Goal: Share content: Share content

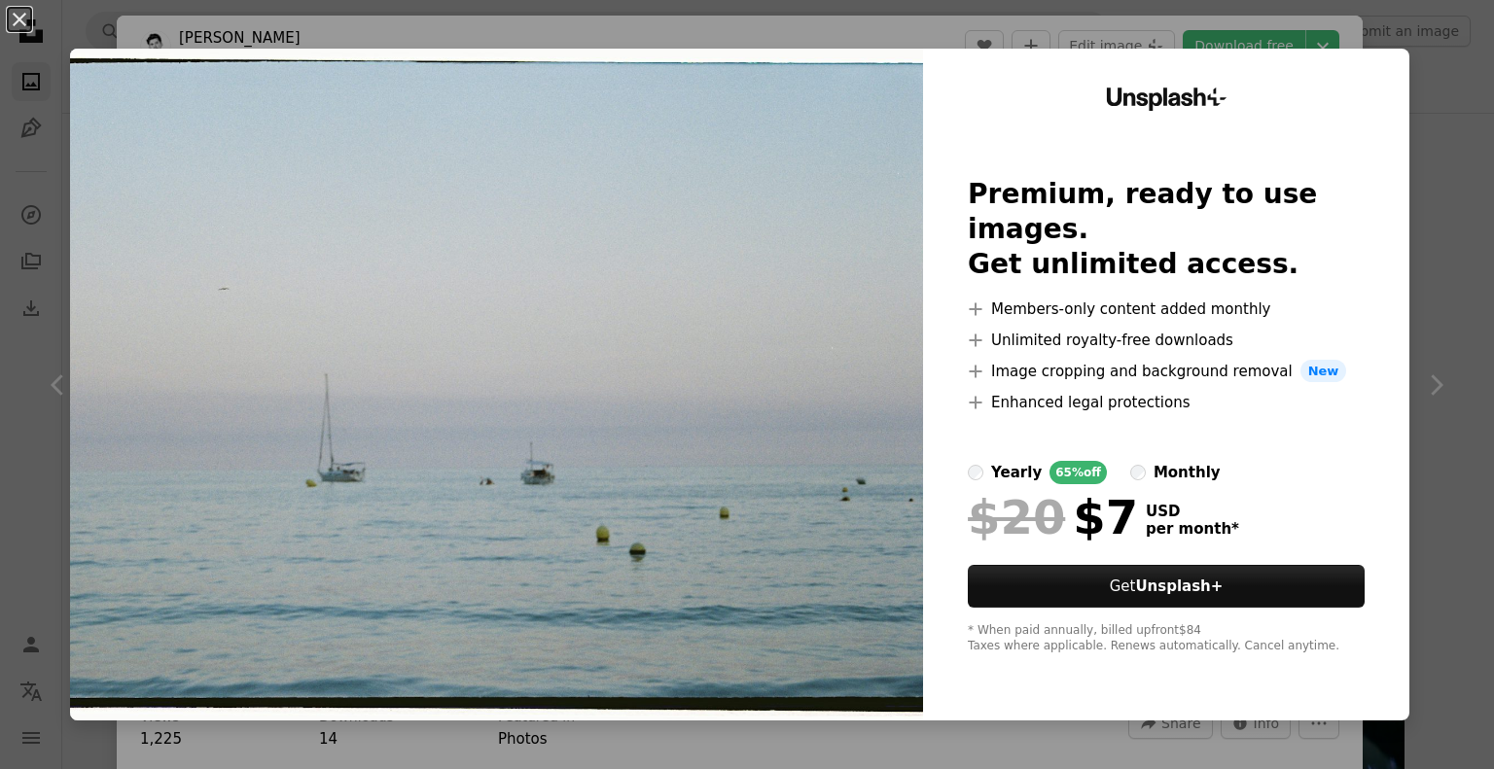
scroll to position [681, 0]
click at [18, 10] on button "An X shape" at bounding box center [19, 19] width 23 height 23
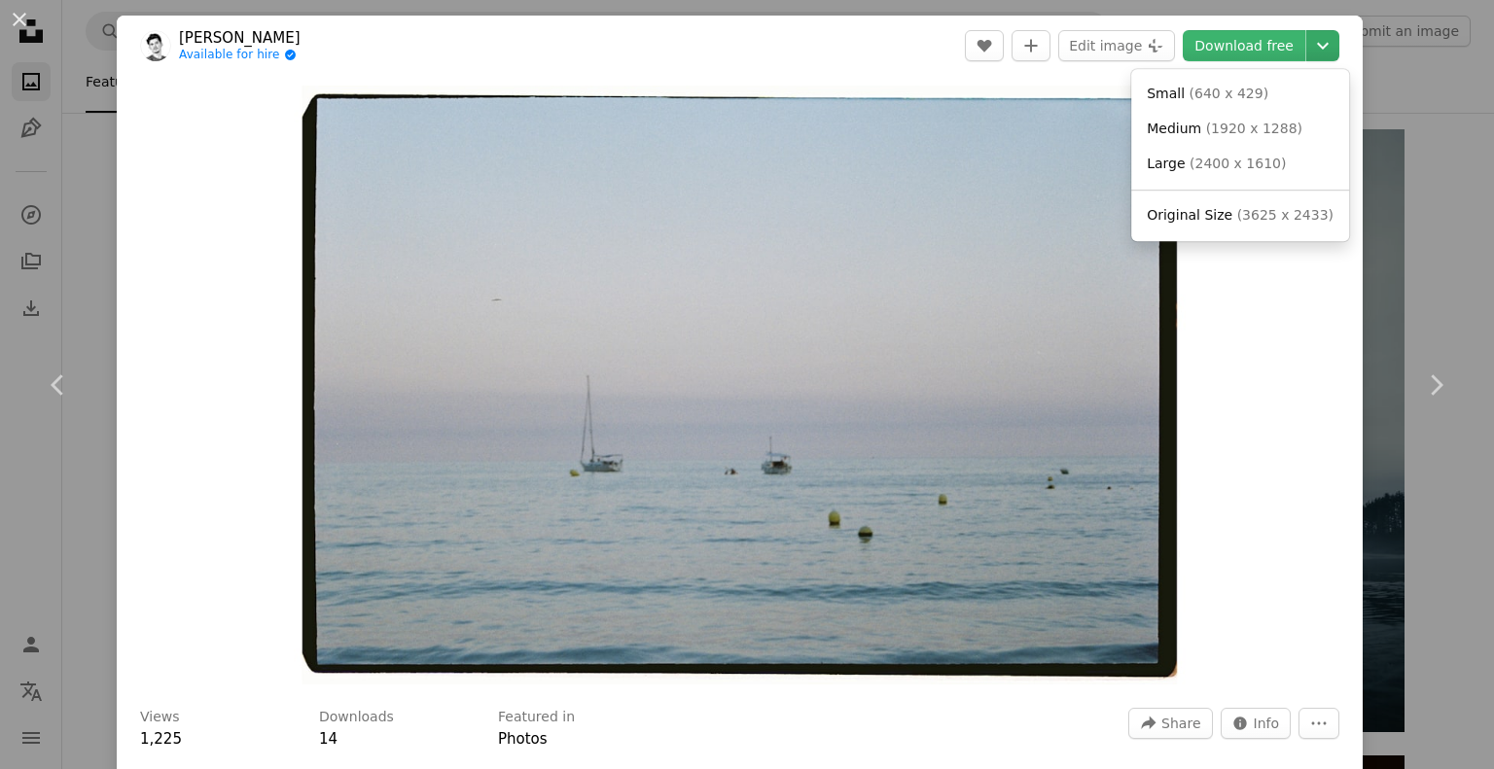
click at [1311, 47] on icon "Chevron down" at bounding box center [1322, 45] width 31 height 23
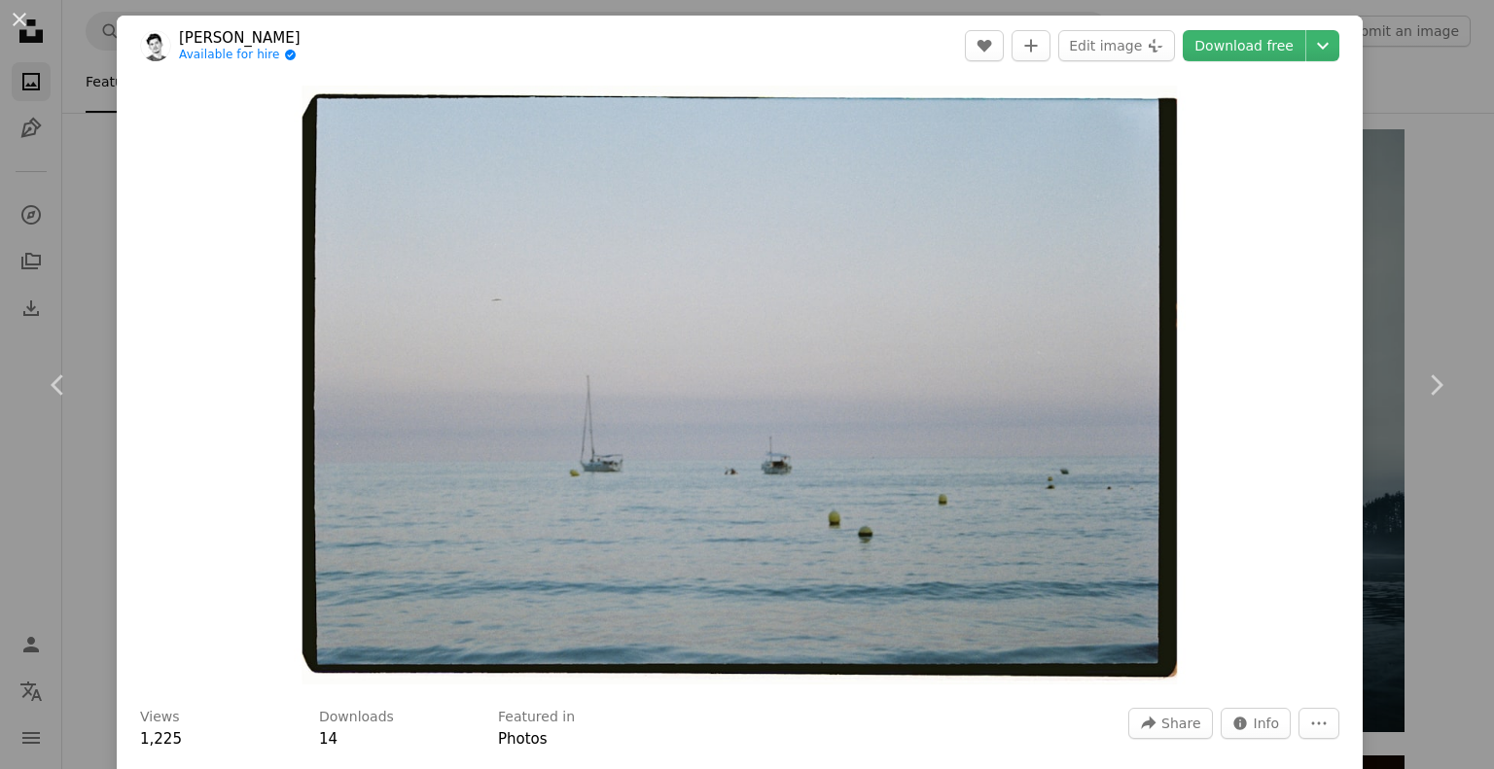
click at [1238, 329] on dialog "An X shape Chevron left Chevron right [PERSON_NAME] Available for hire A checkm…" at bounding box center [747, 384] width 1494 height 769
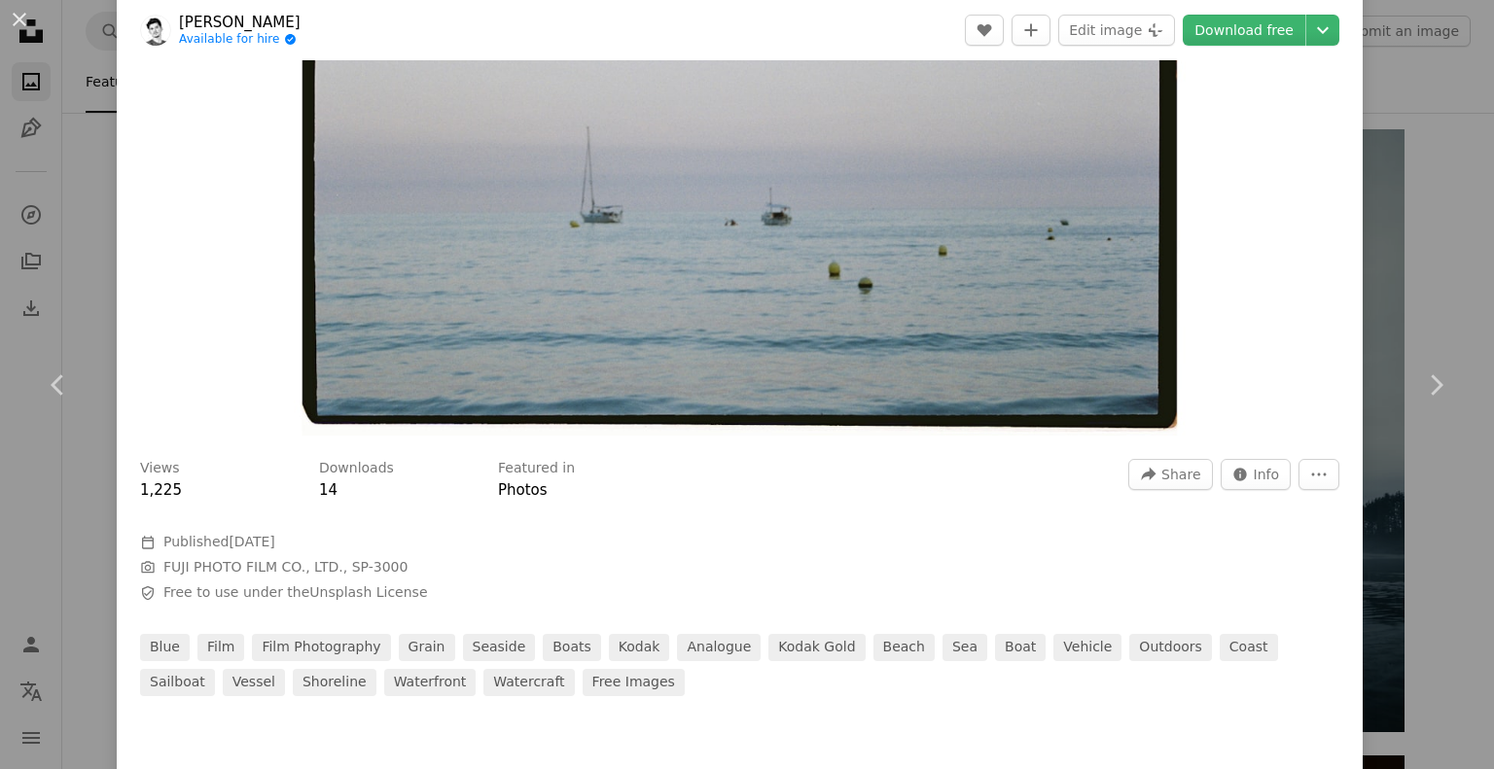
scroll to position [292, 0]
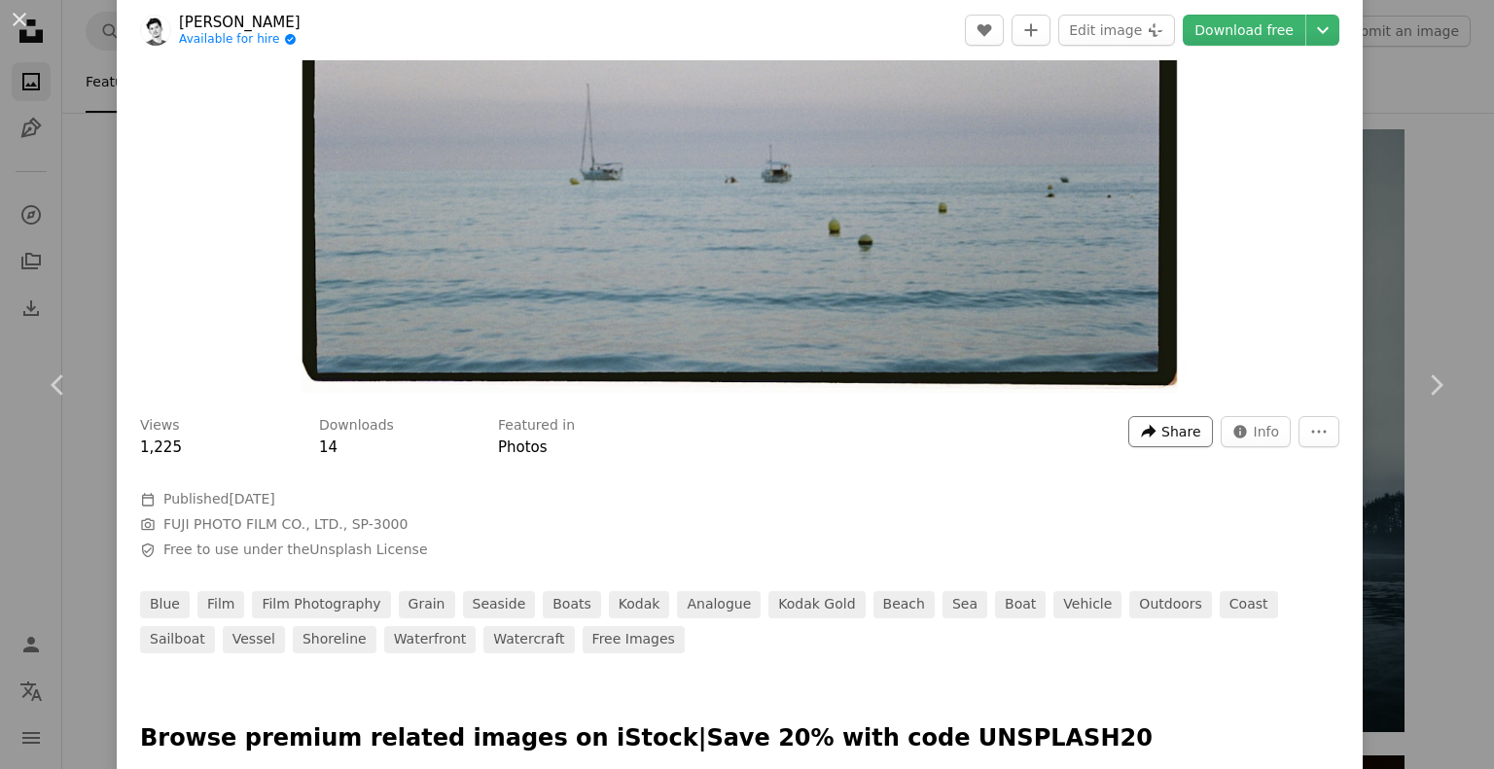
click at [1177, 431] on span "Share" at bounding box center [1180, 431] width 39 height 29
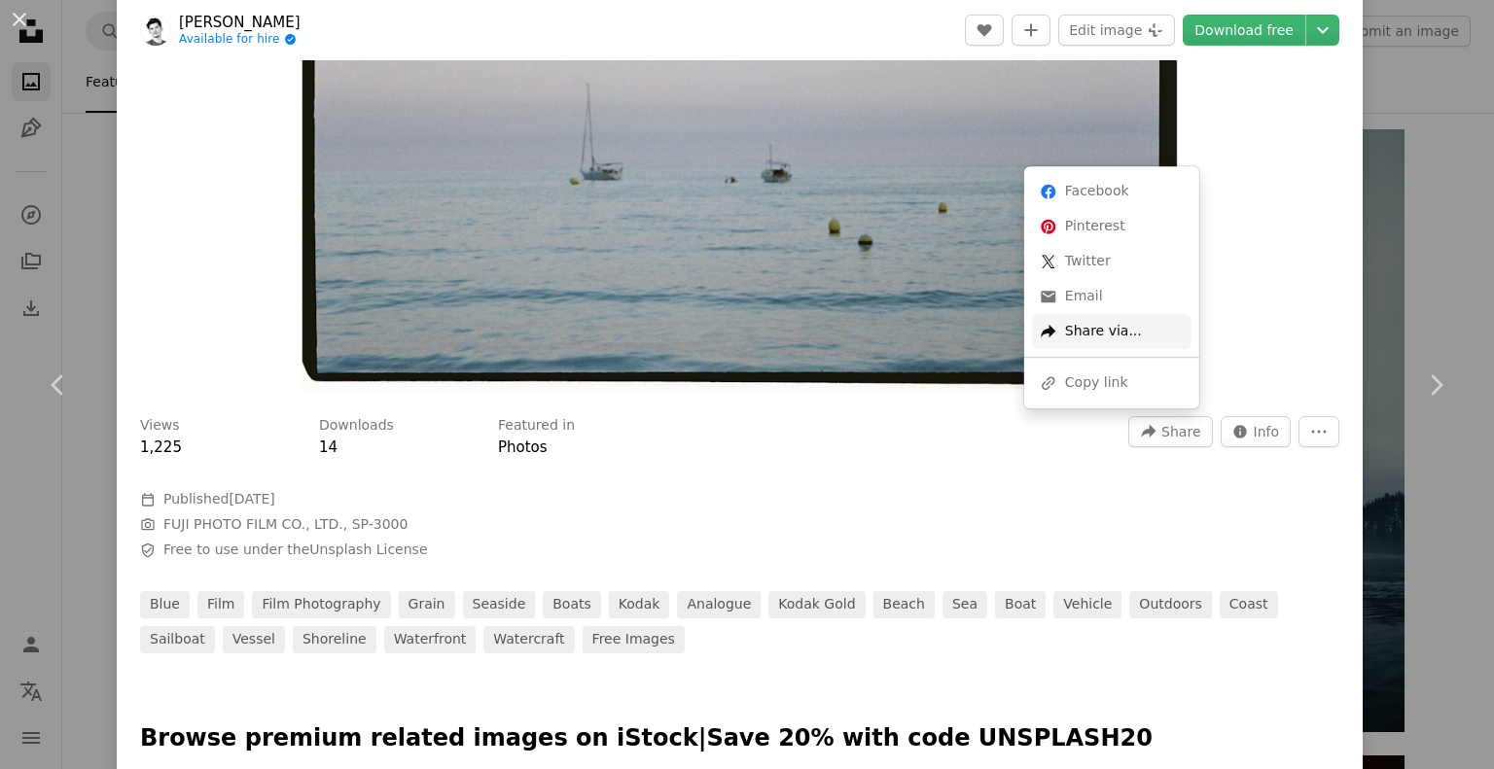
click at [1146, 329] on div "A forward-right arrow Share via..." at bounding box center [1112, 331] width 160 height 35
click at [1293, 271] on dialog "An X shape Chevron left Chevron right [PERSON_NAME] Available for hire A checkm…" at bounding box center [747, 384] width 1494 height 769
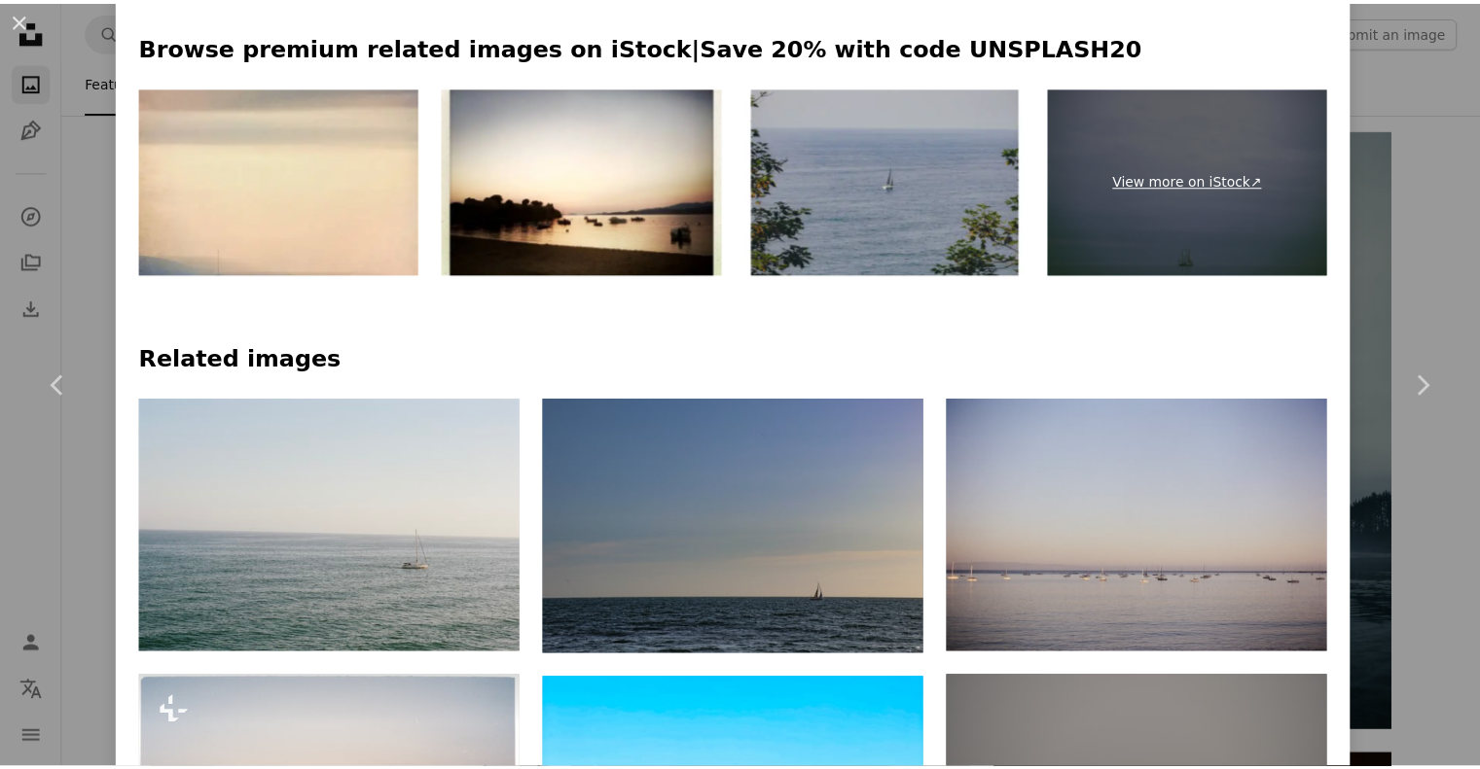
scroll to position [778, 0]
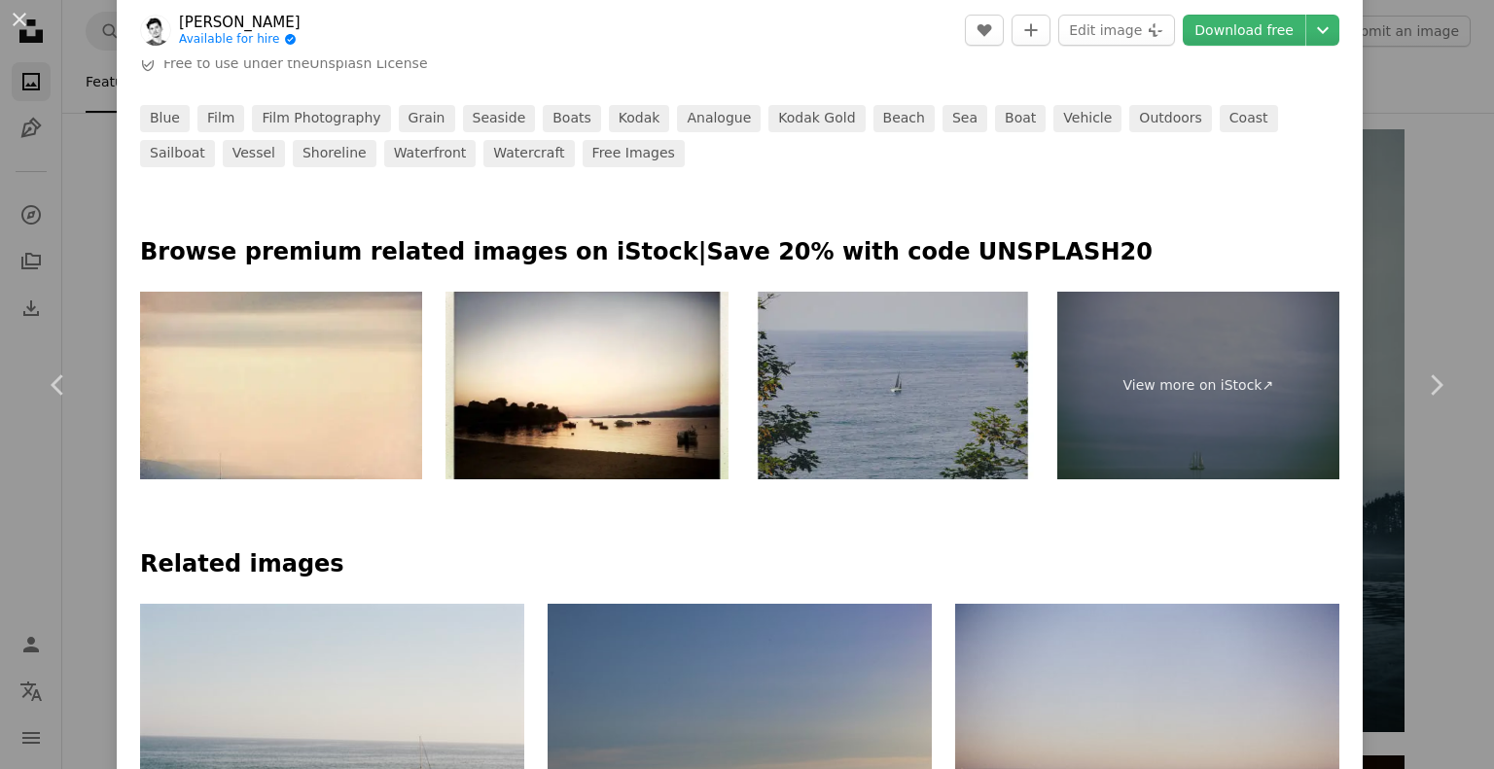
click at [1375, 185] on div "An X shape Chevron left Chevron right [PERSON_NAME] Available for hire A checkm…" at bounding box center [747, 384] width 1494 height 769
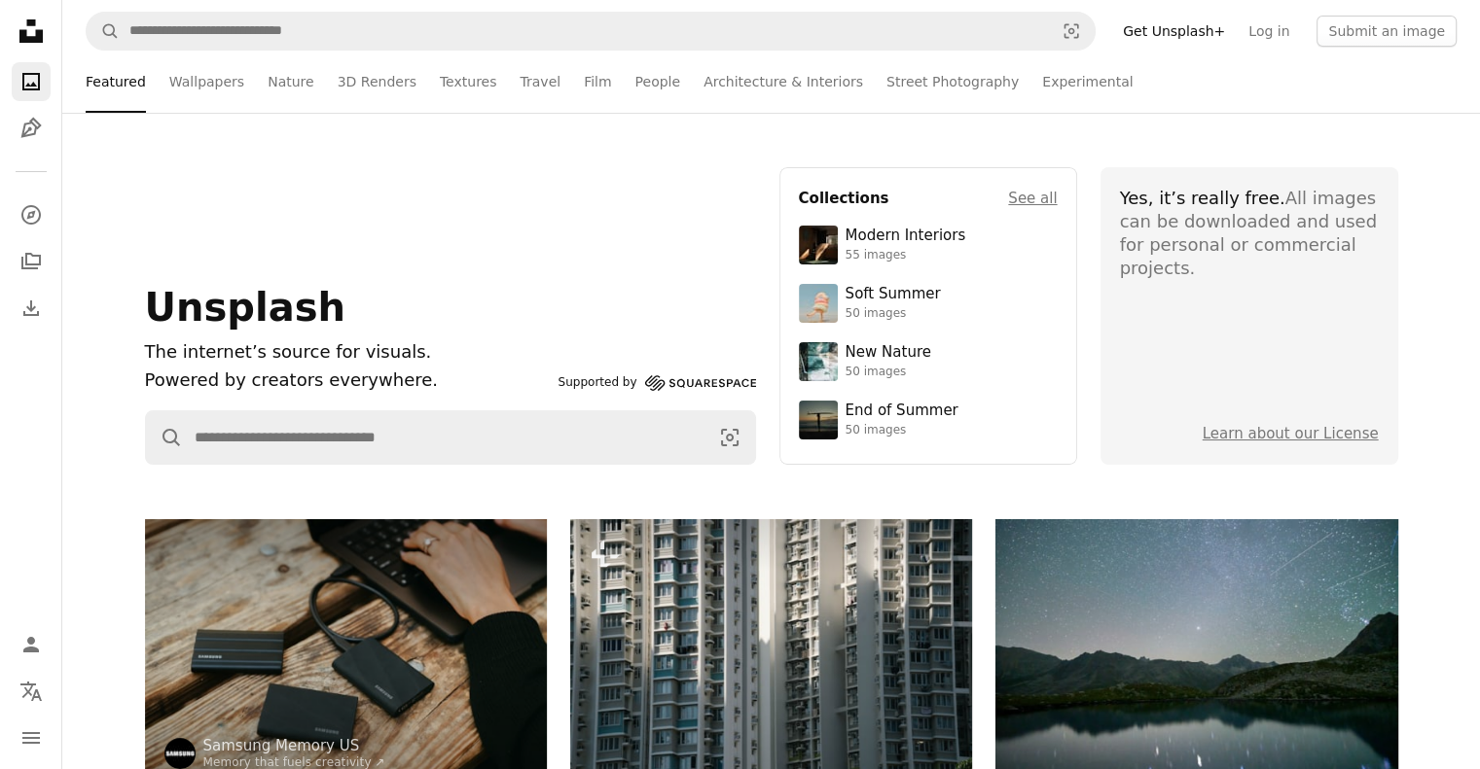
click at [1435, 109] on ul "Featured Wallpapers Nature 3D Renders Textures Travel Film People Architecture …" at bounding box center [812, 82] width 1287 height 62
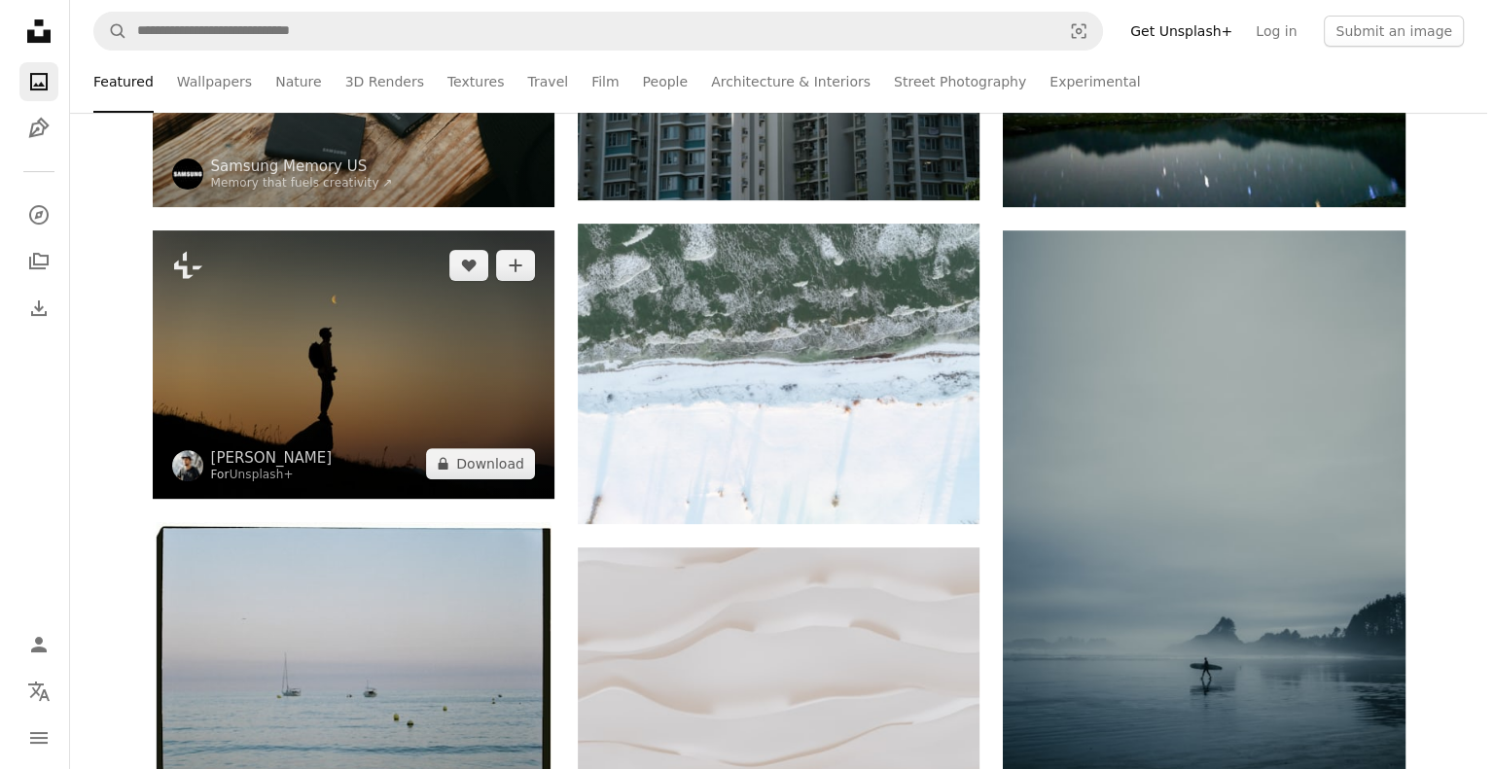
scroll to position [584, 0]
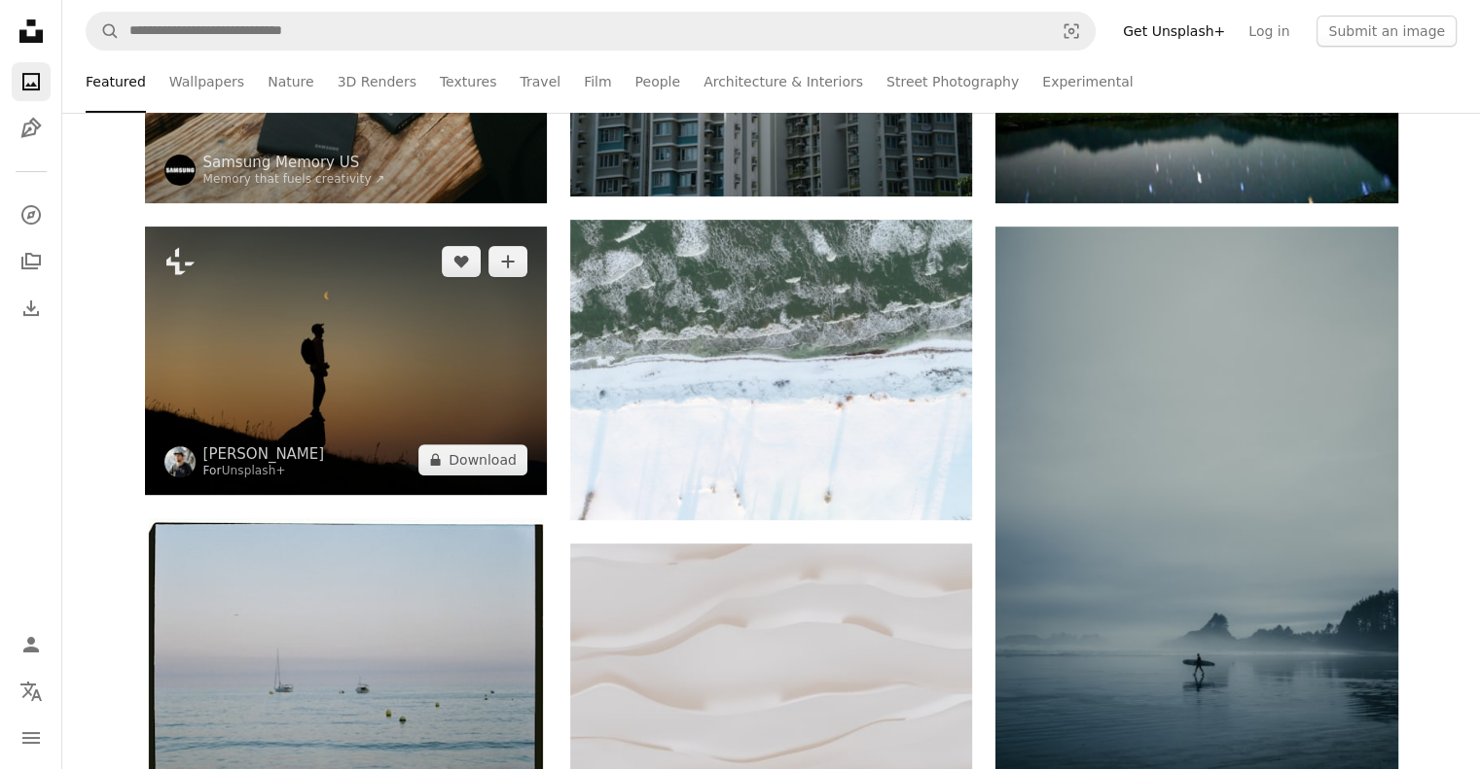
click at [364, 371] on img at bounding box center [346, 361] width 402 height 268
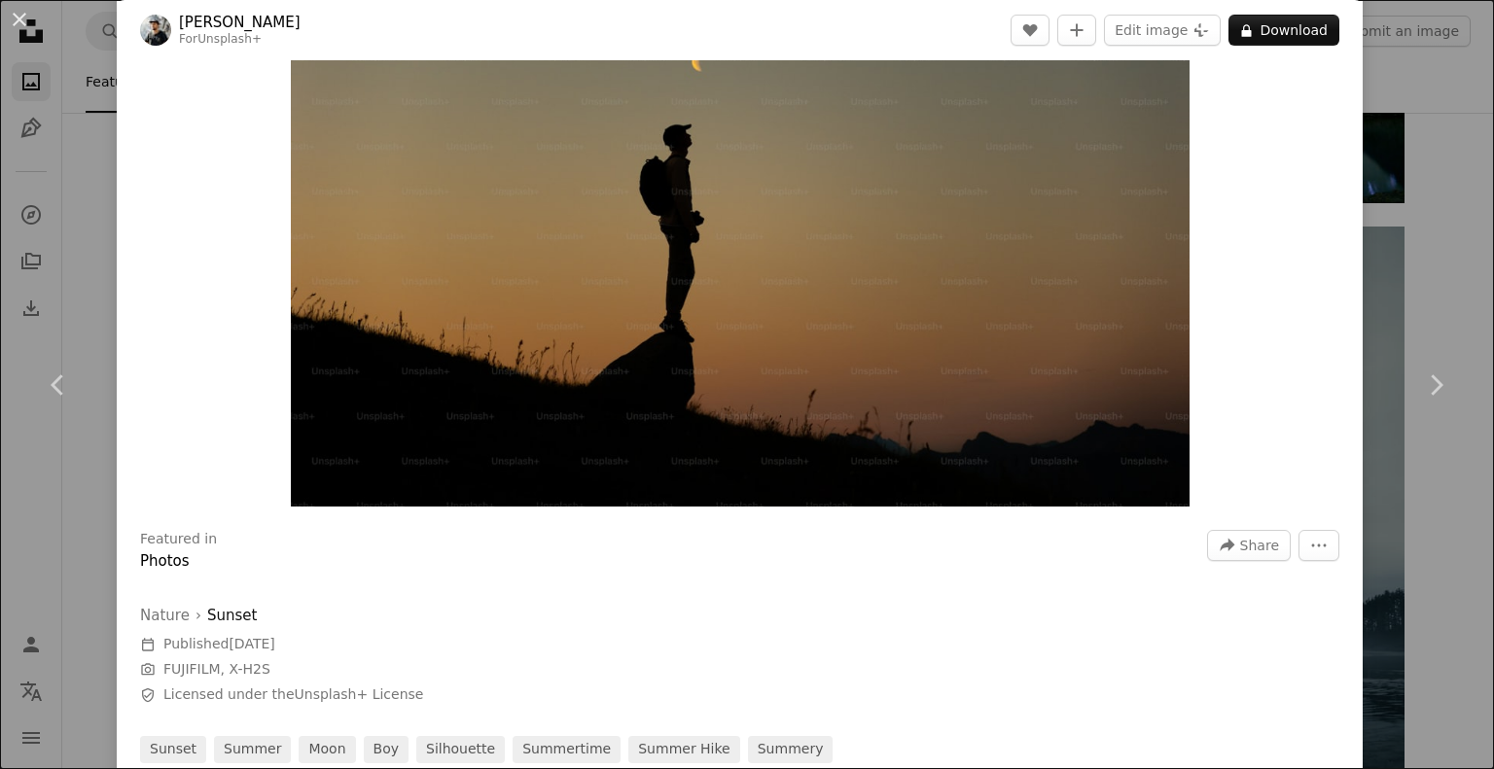
scroll to position [195, 0]
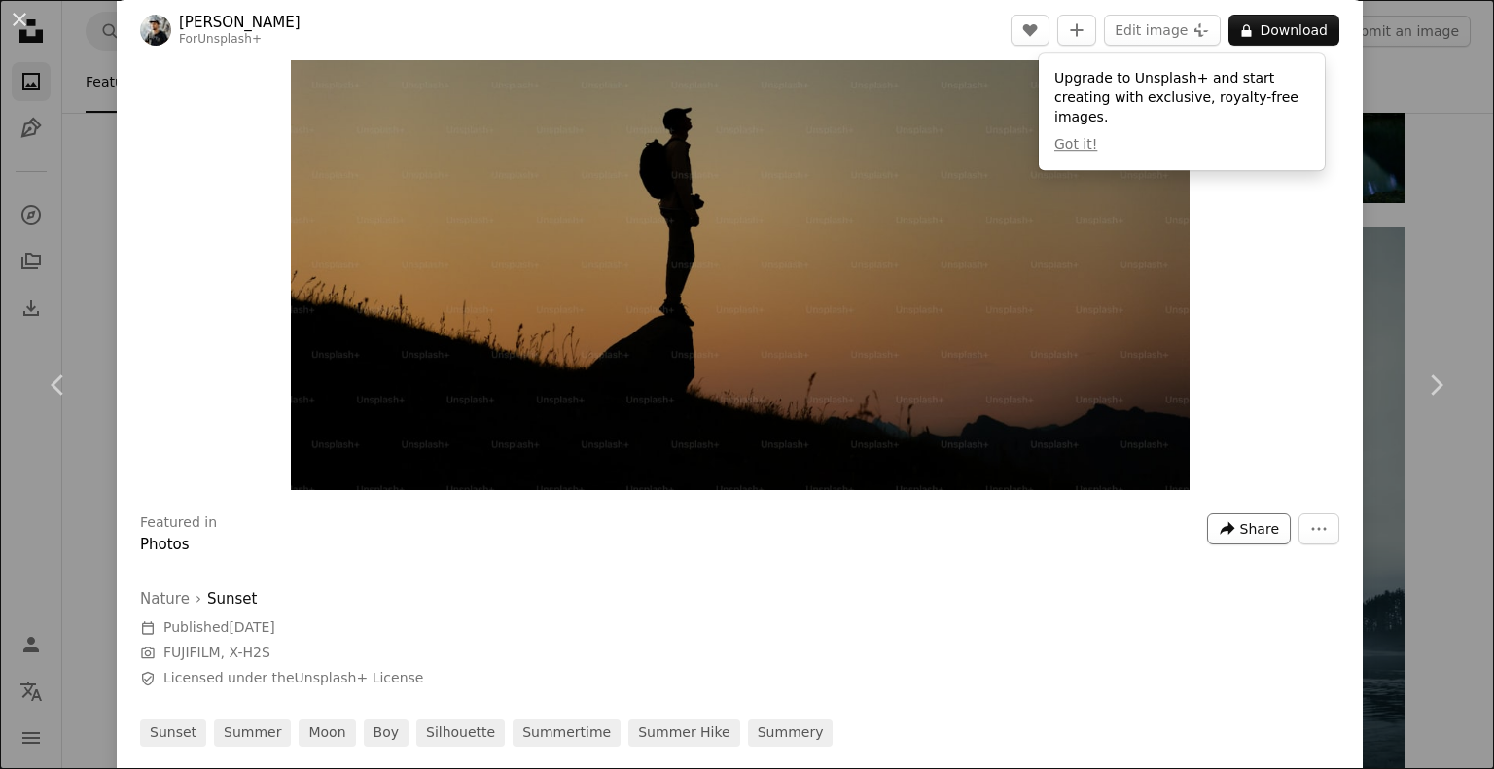
click at [1244, 527] on span "Share" at bounding box center [1259, 529] width 39 height 29
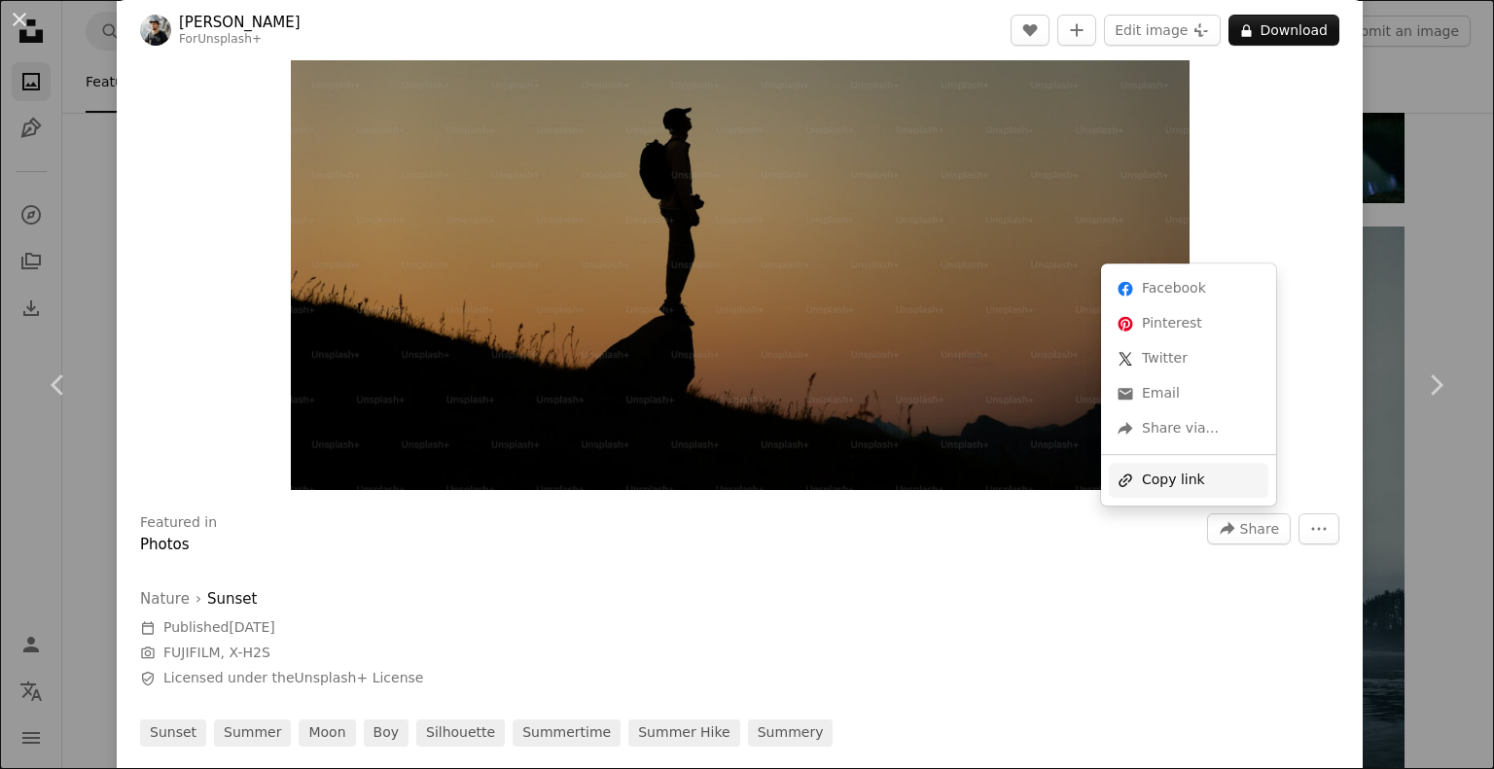
click at [1187, 480] on div "A URL sharing icon (chains) Copy link" at bounding box center [1189, 480] width 160 height 35
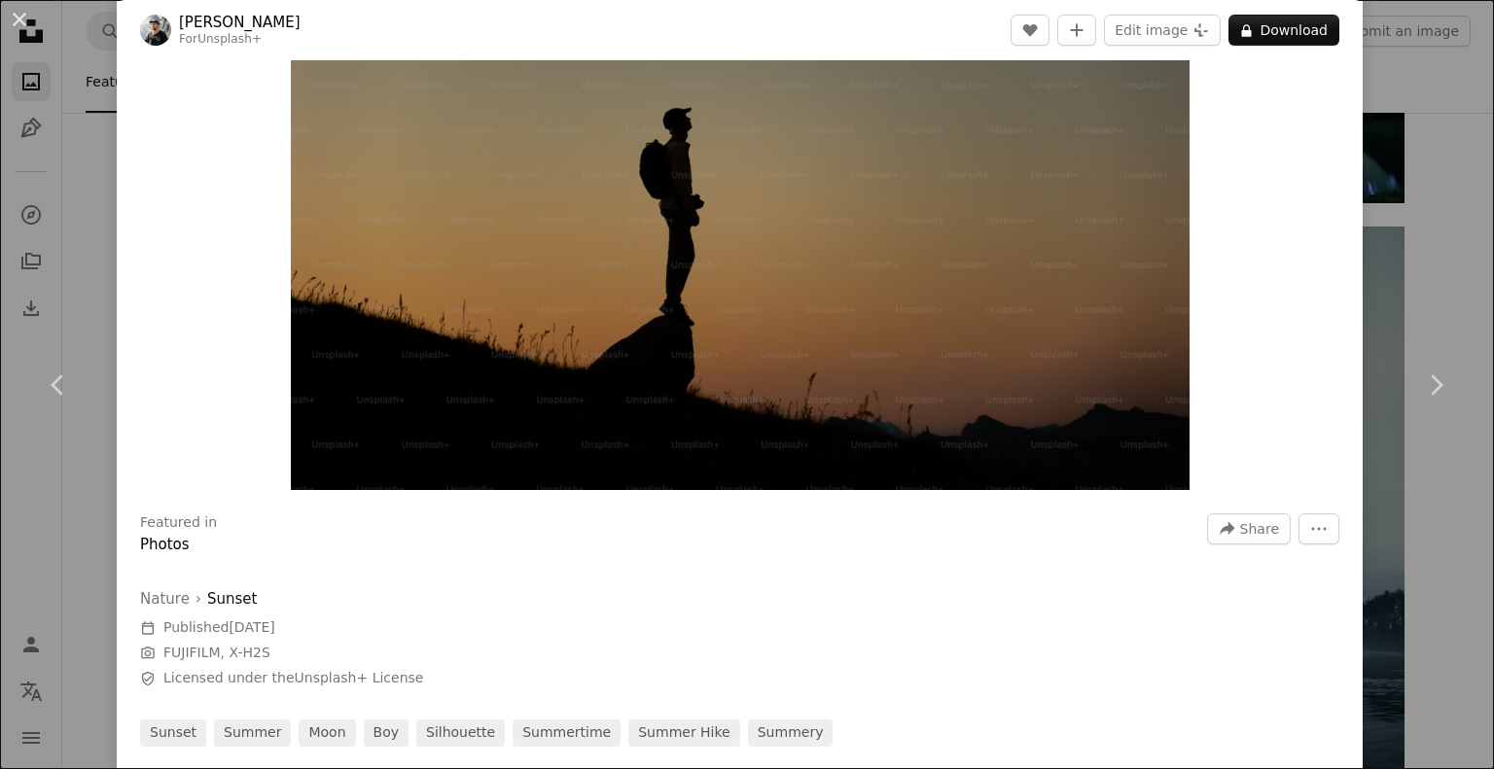
click at [764, 254] on img "Zoom in on this image" at bounding box center [740, 190] width 899 height 599
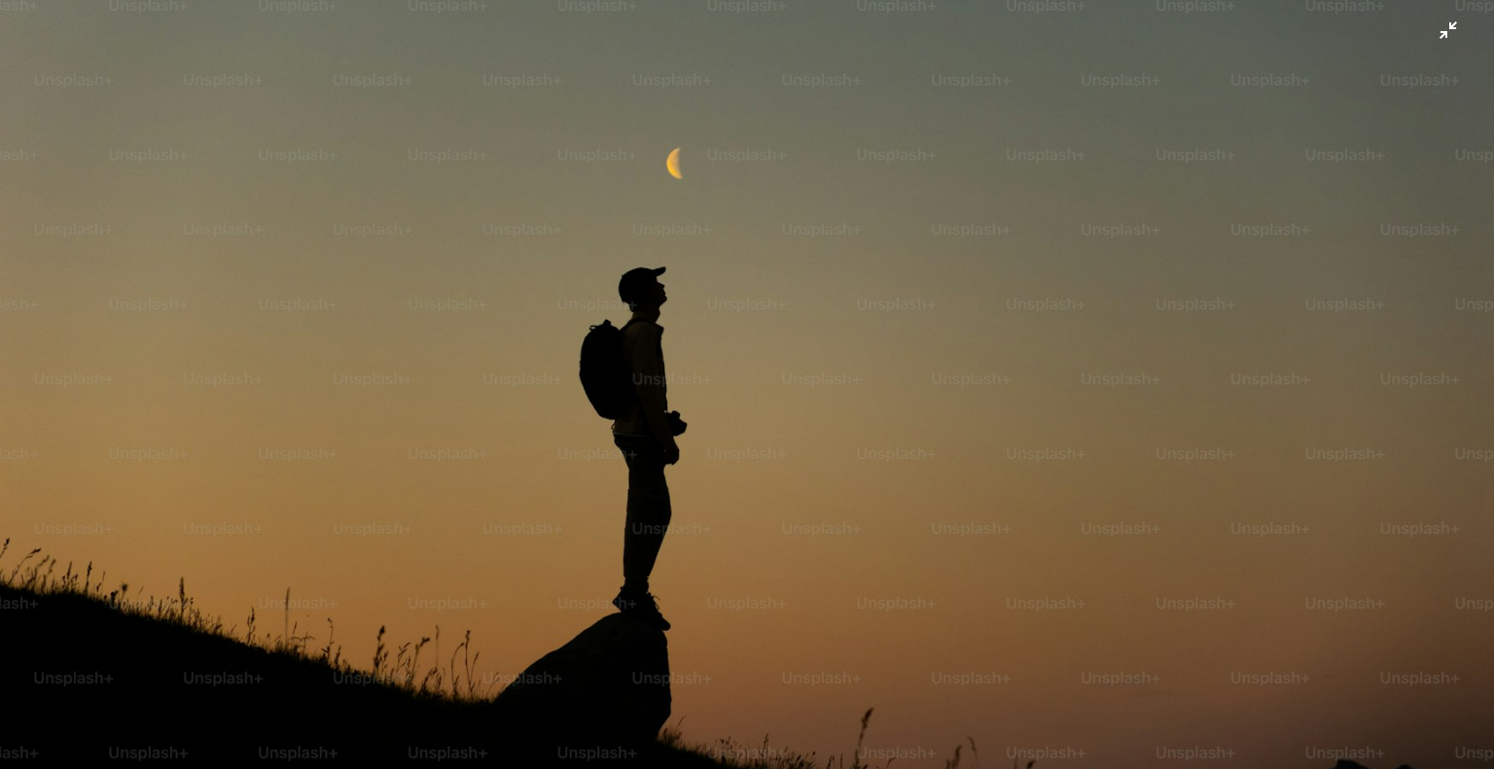
scroll to position [0, 0]
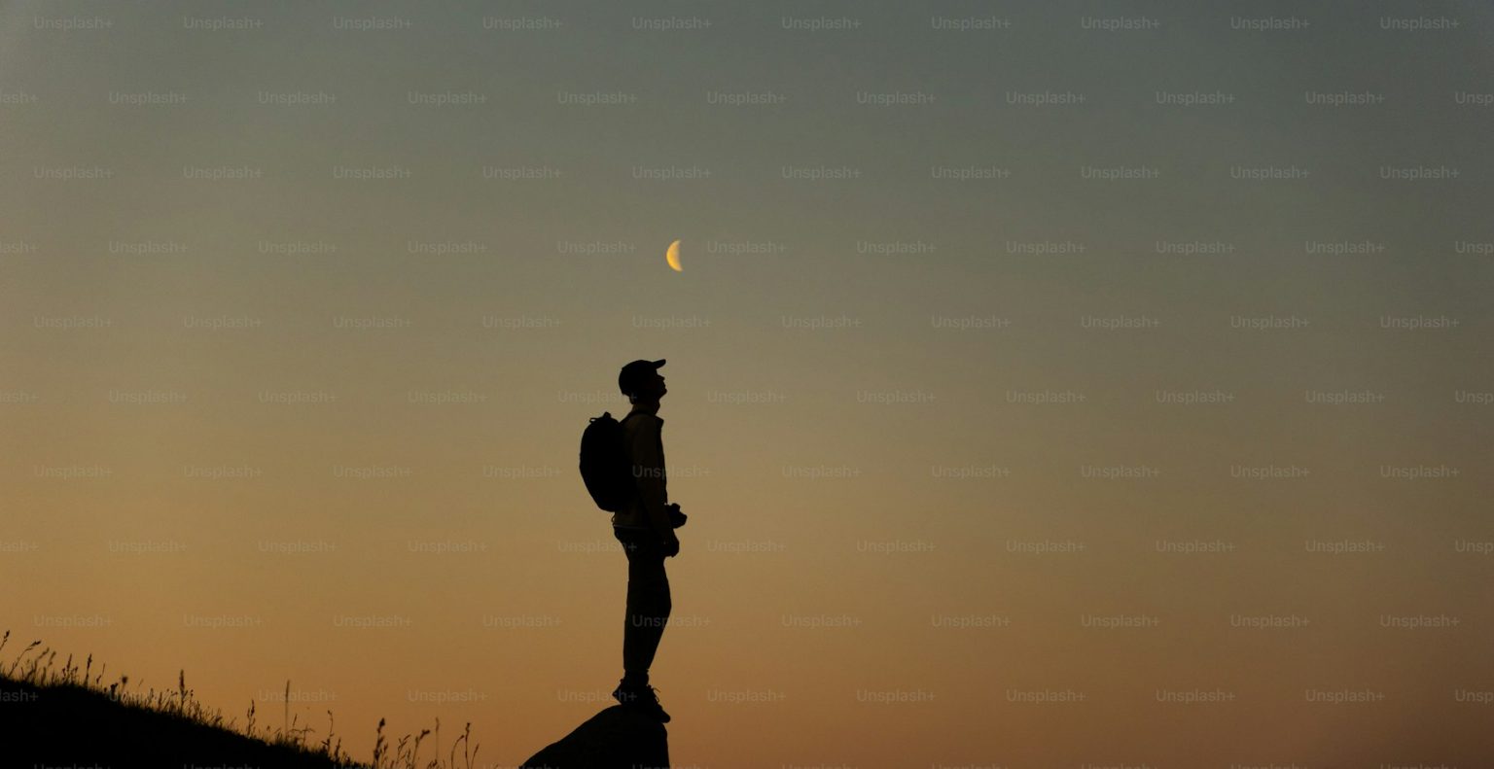
click at [1271, 161] on img "Zoom out on this image" at bounding box center [747, 497] width 1496 height 997
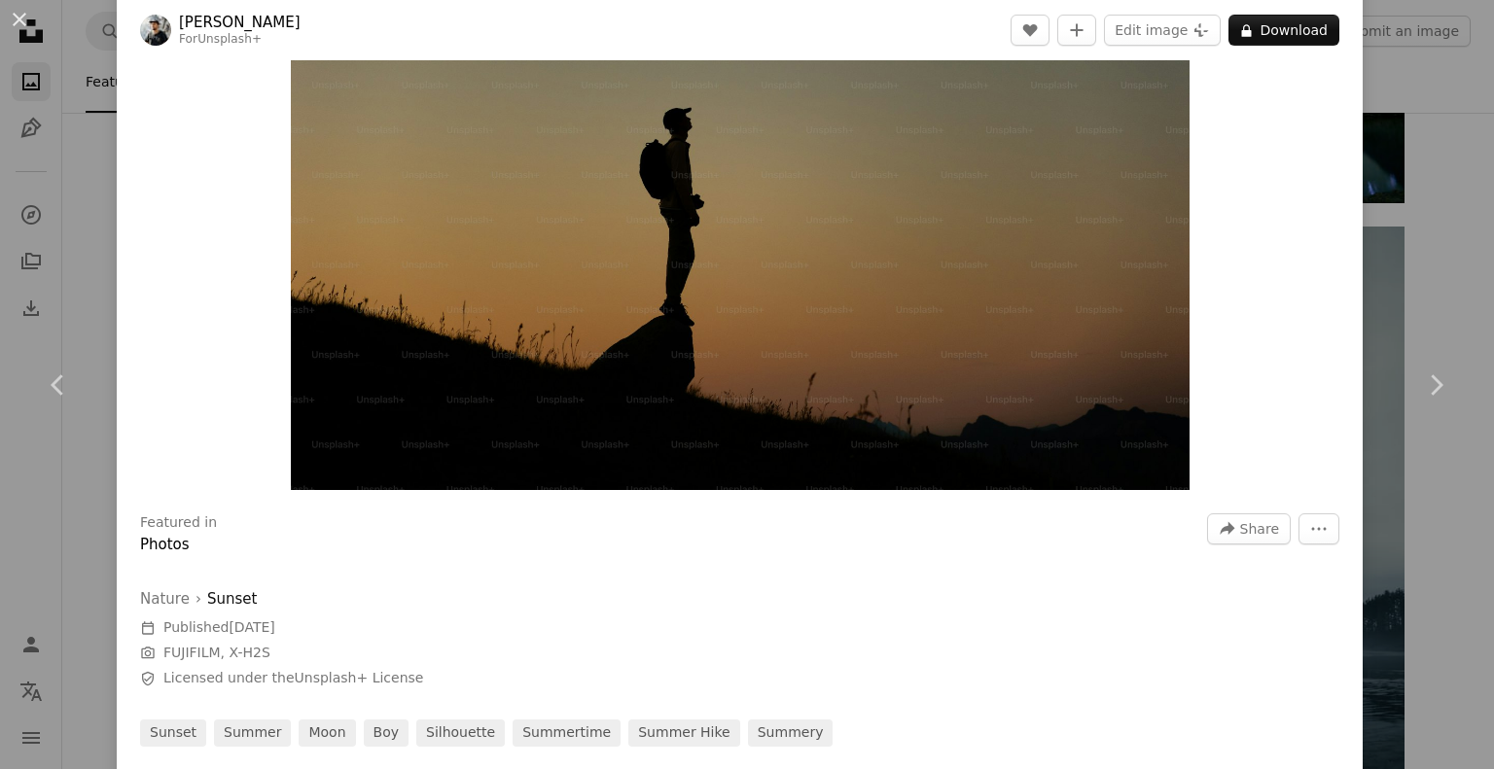
scroll to position [86, 0]
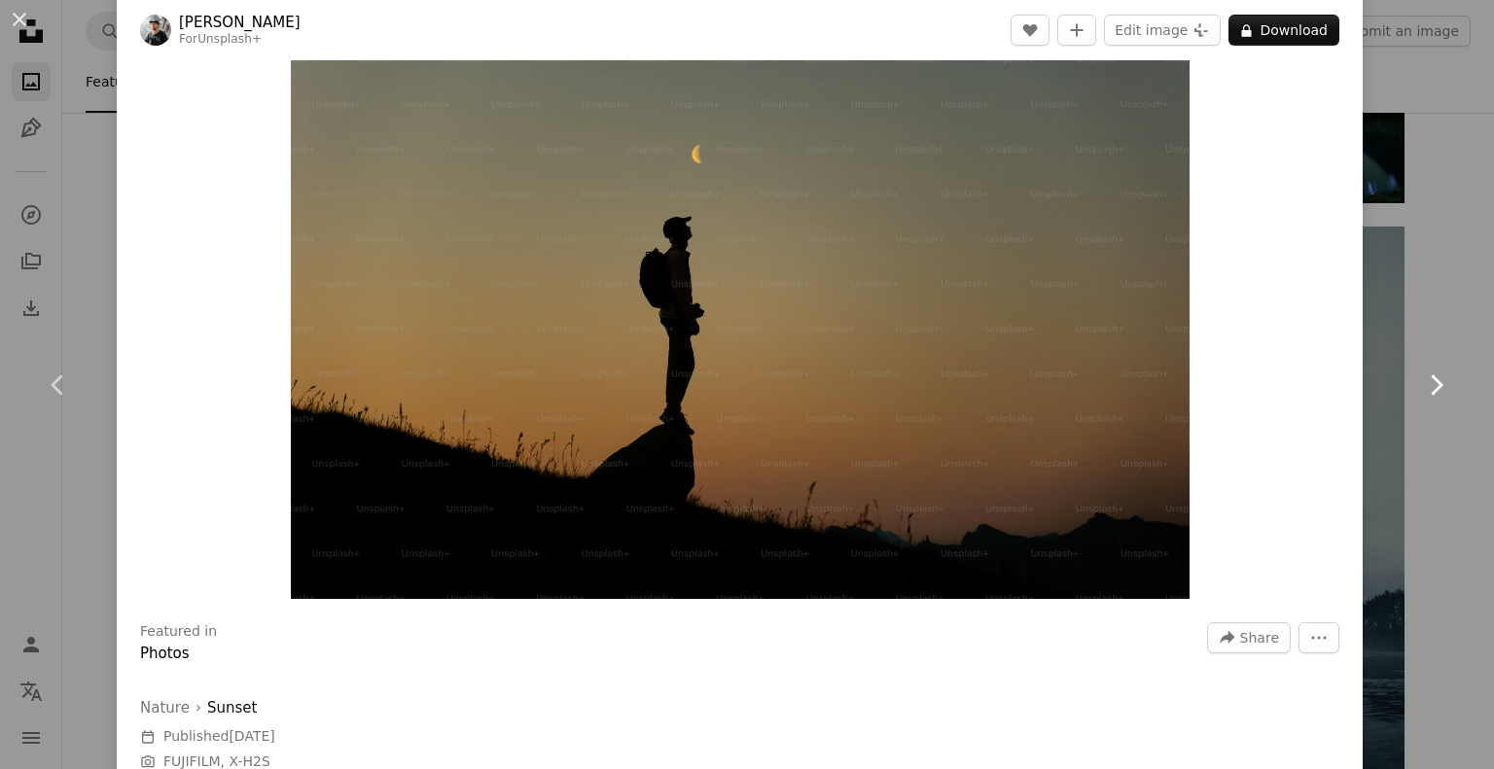
click at [1420, 384] on icon "Chevron right" at bounding box center [1435, 385] width 31 height 31
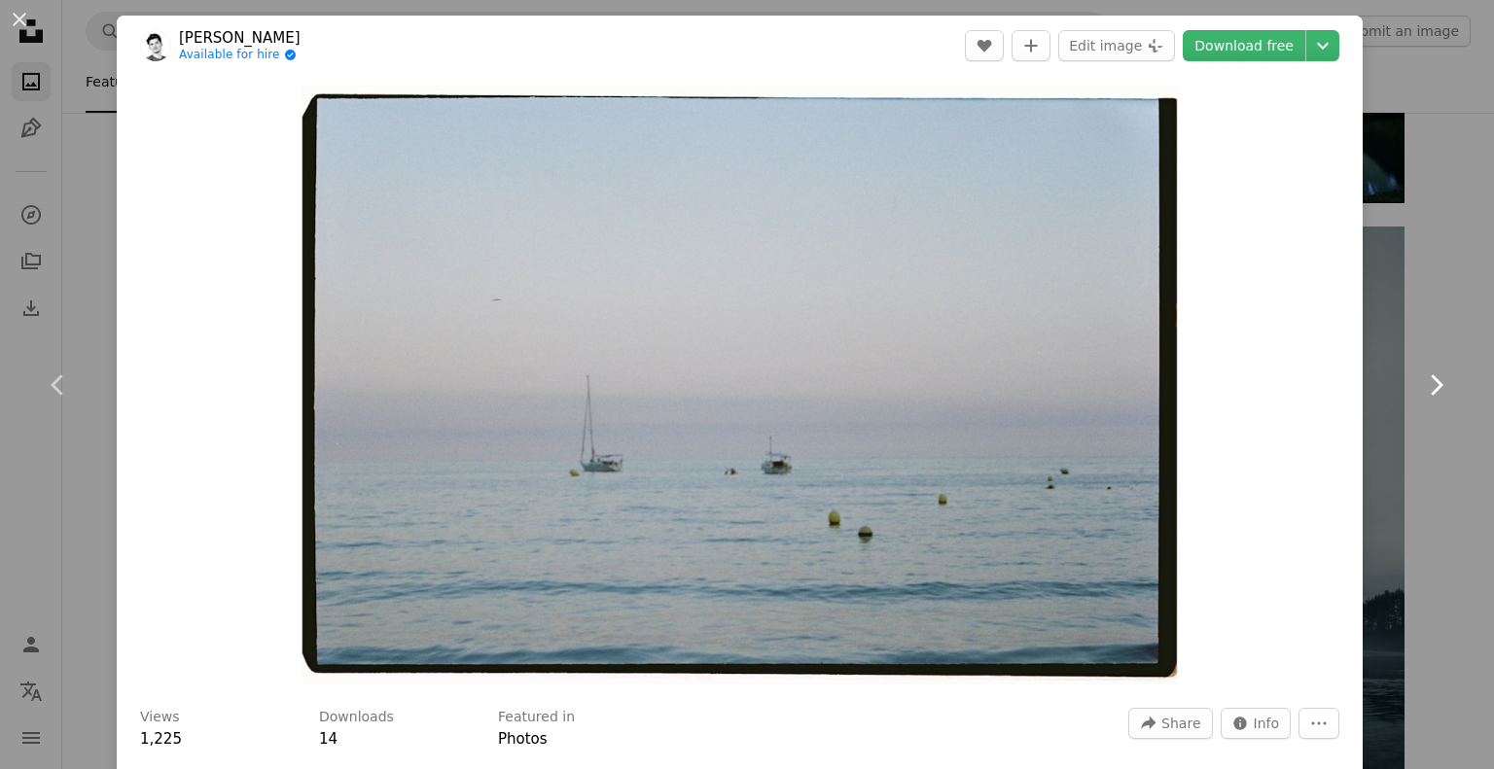
click at [1431, 385] on icon "Chevron right" at bounding box center [1435, 385] width 31 height 31
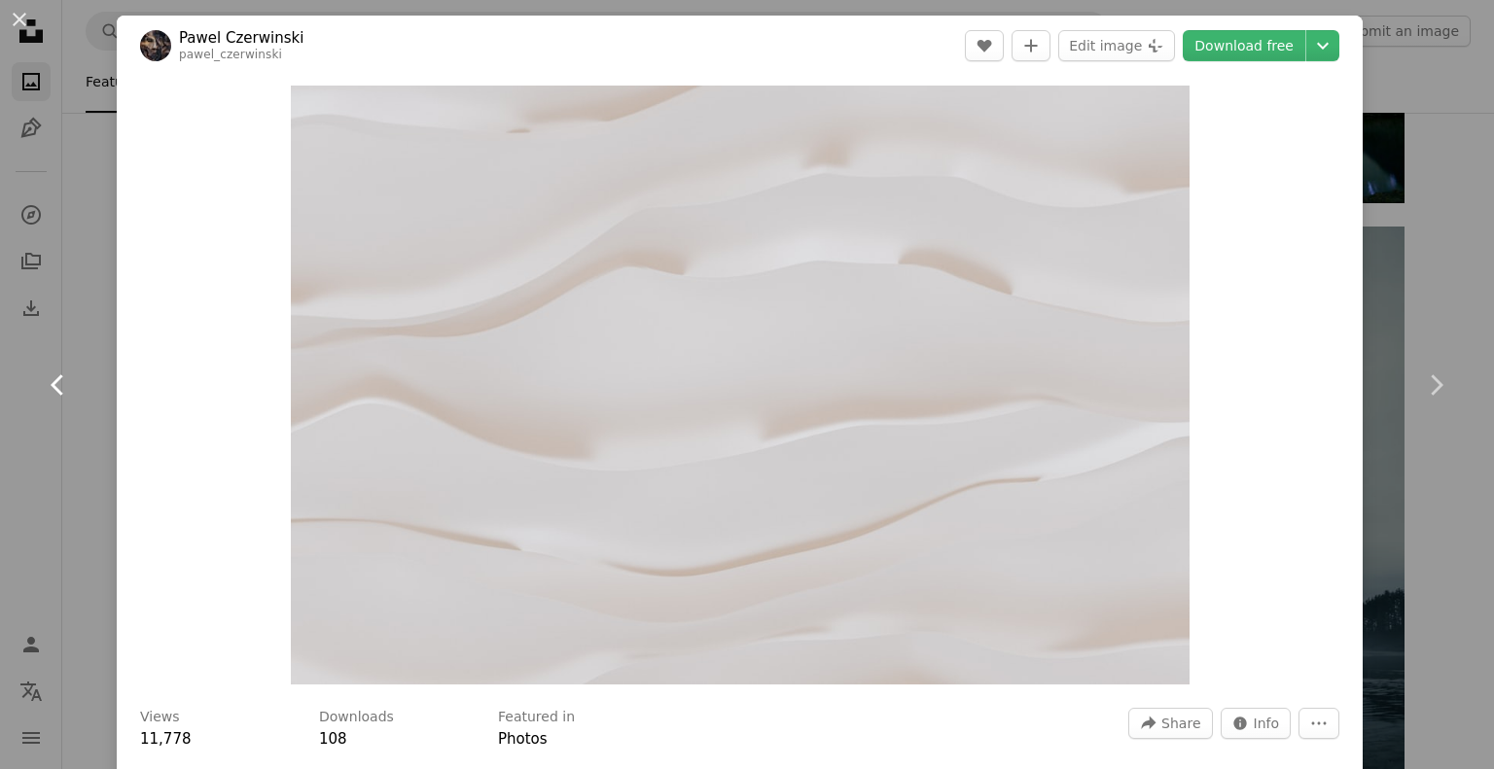
click at [66, 388] on icon "Chevron left" at bounding box center [58, 385] width 31 height 31
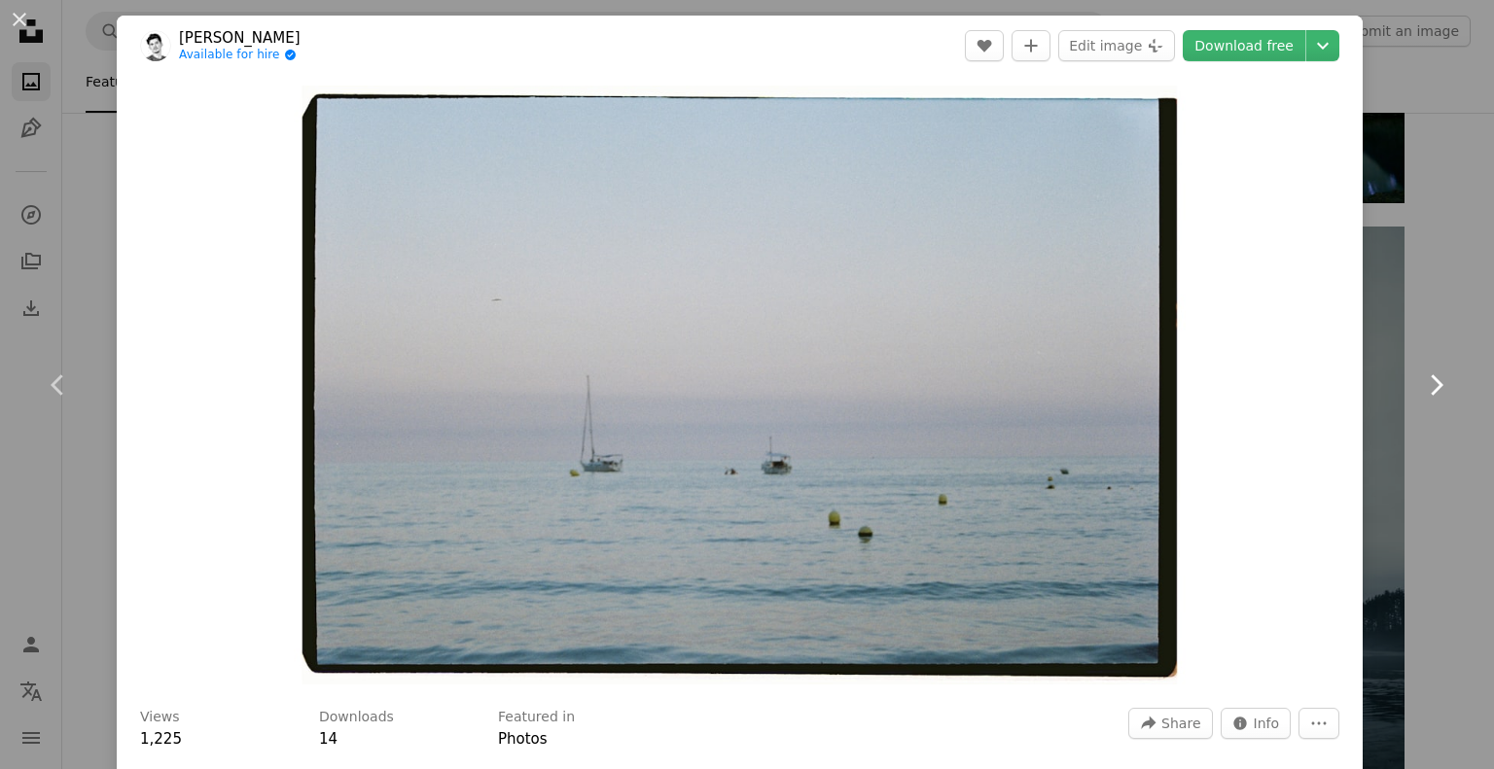
click at [1420, 381] on icon "Chevron right" at bounding box center [1435, 385] width 31 height 31
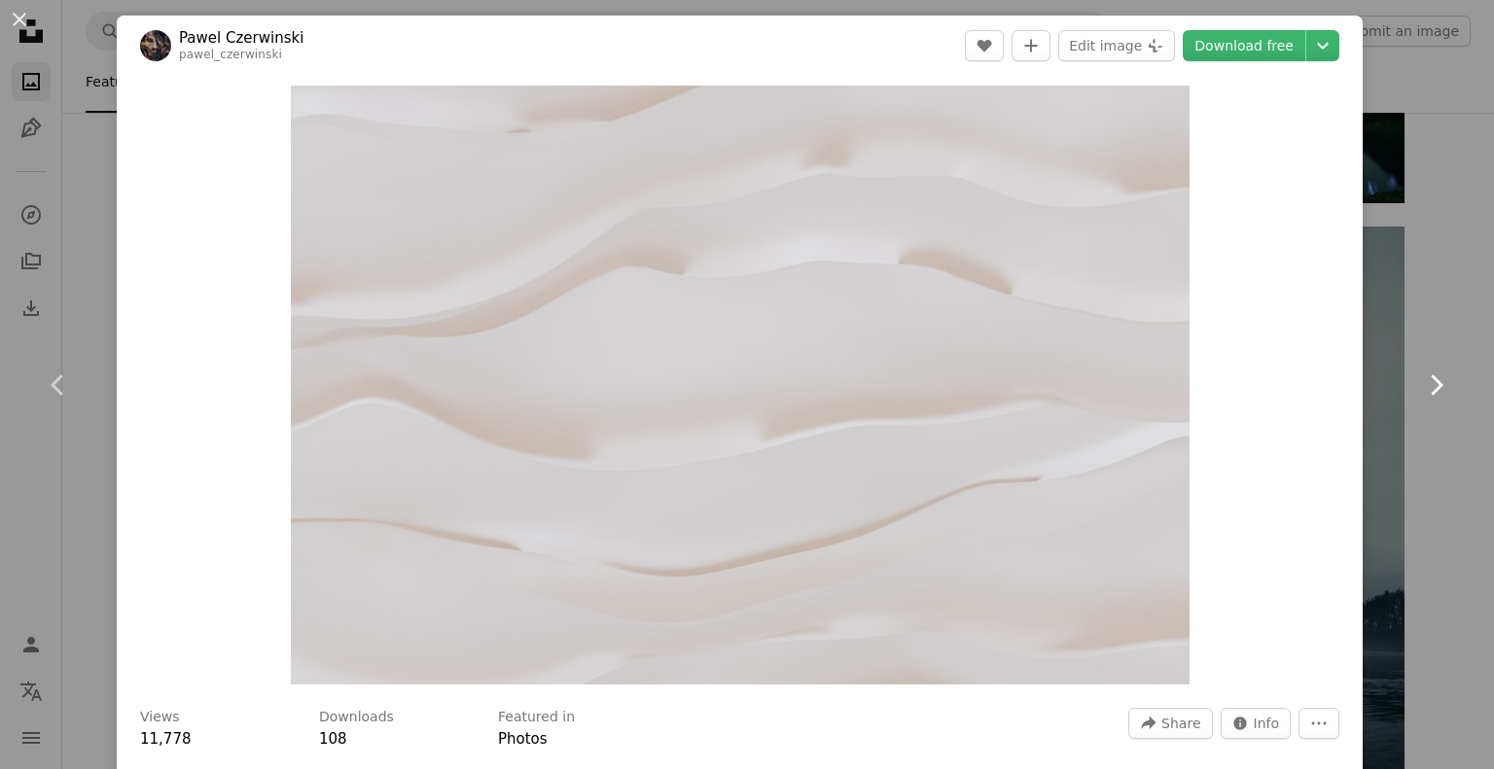
click at [1432, 390] on icon "Chevron right" at bounding box center [1435, 385] width 31 height 31
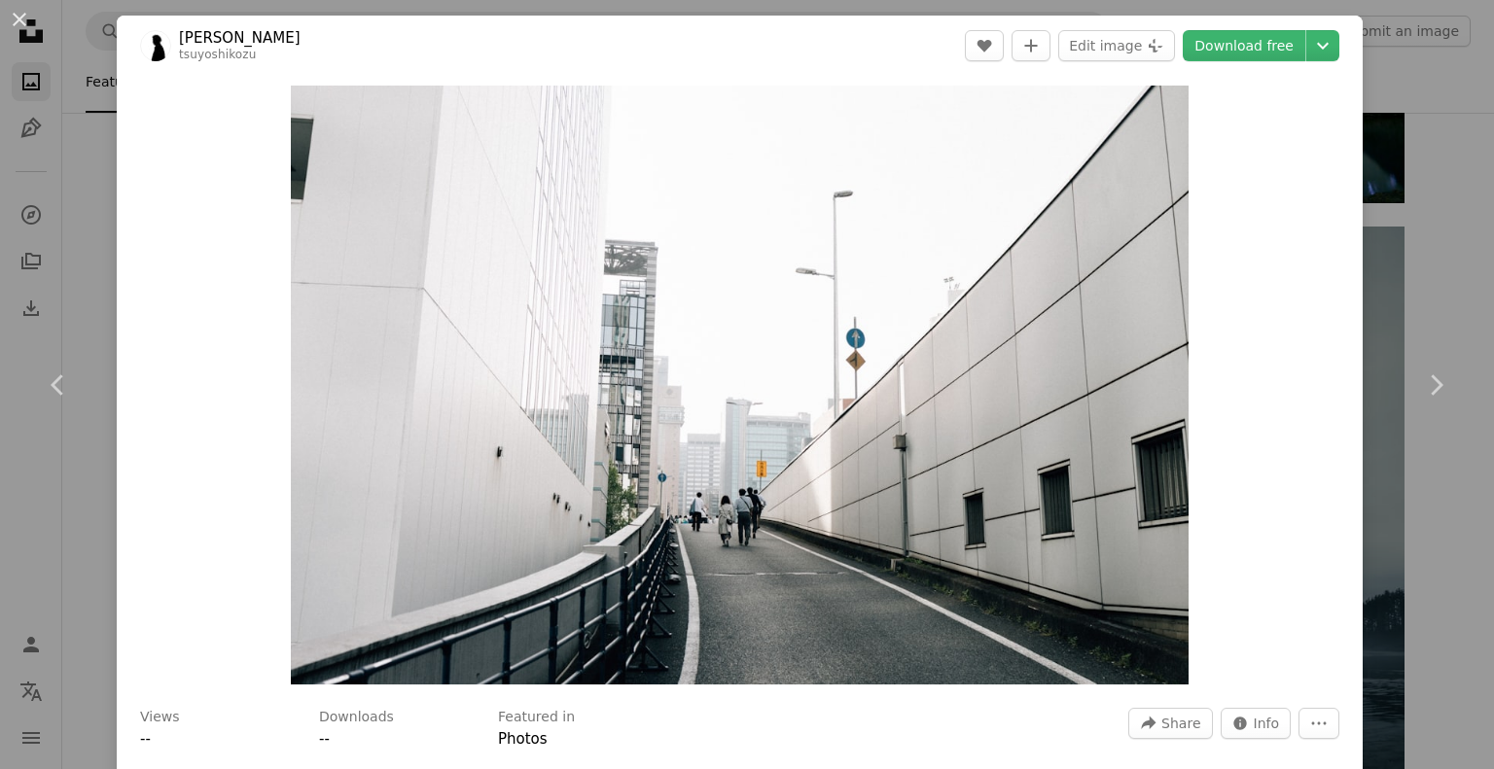
click at [1374, 231] on div "An X shape Chevron left Chevron right [PERSON_NAME] A heart A plus sign Edit im…" at bounding box center [747, 384] width 1494 height 769
